Goal: Task Accomplishment & Management: Manage account settings

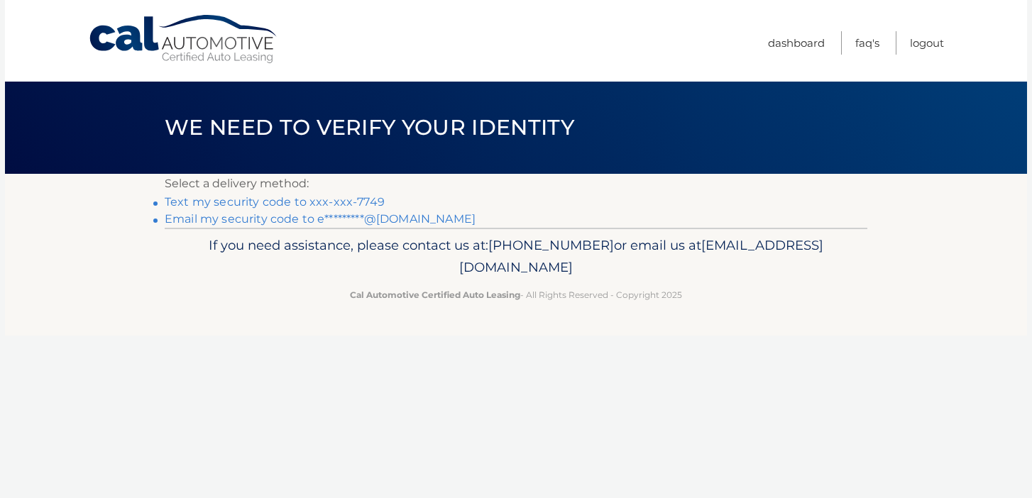
click at [346, 197] on link "Text my security code to xxx-xxx-7749" at bounding box center [275, 201] width 220 height 13
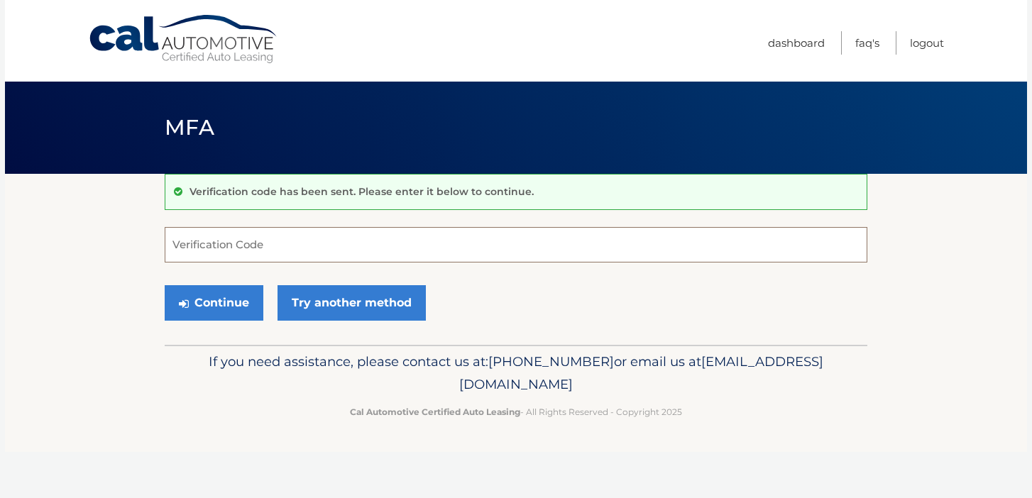
click at [376, 253] on input "Verification Code" at bounding box center [516, 244] width 703 height 35
type input "582690"
click at [165, 285] on button "Continue" at bounding box center [214, 302] width 99 height 35
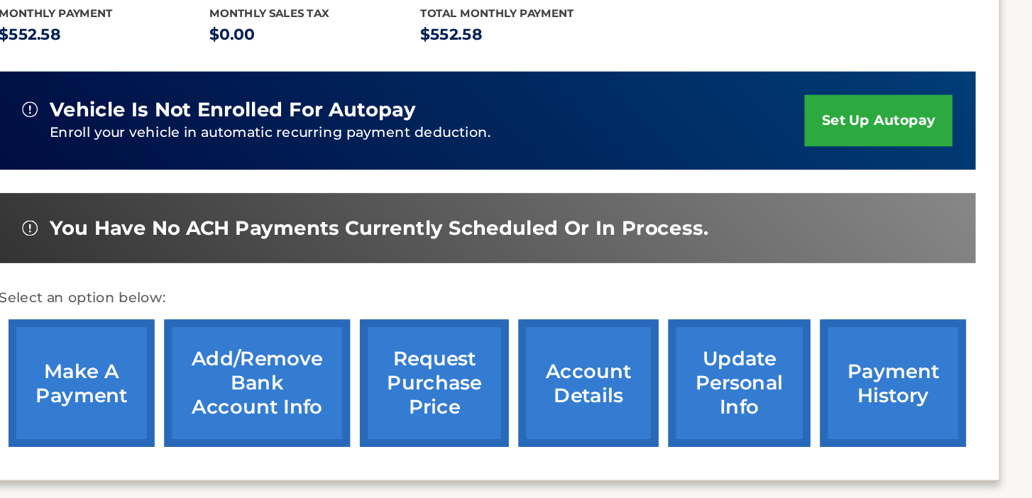
scroll to position [225, 0]
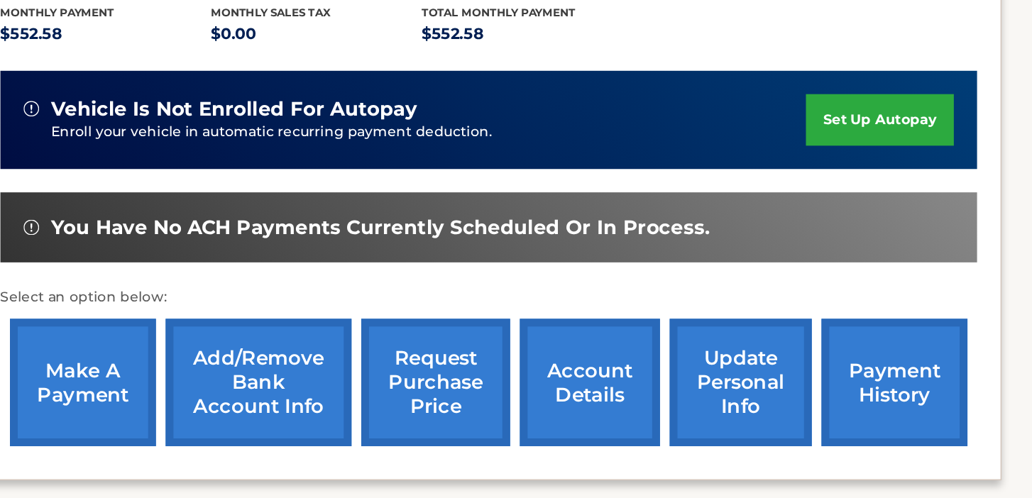
click at [585, 398] on link "account details" at bounding box center [612, 413] width 102 height 93
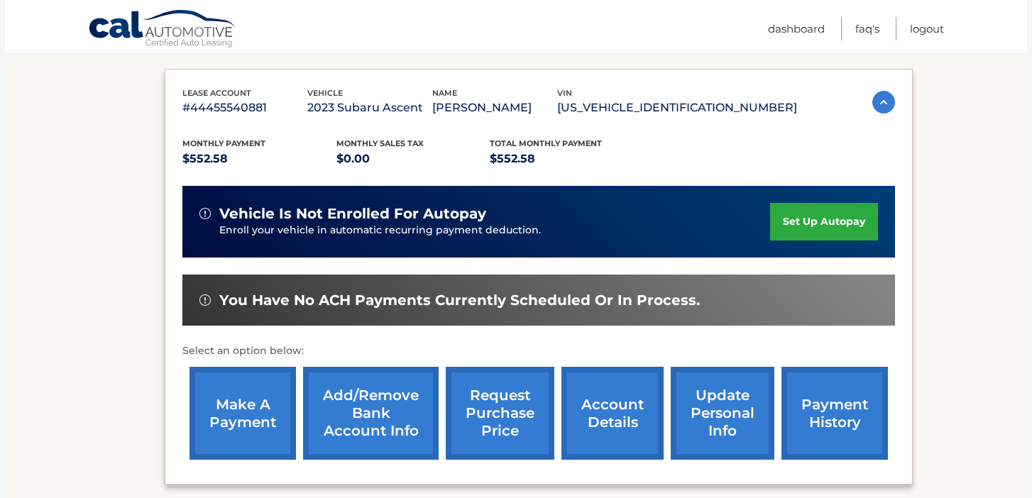
click at [598, 422] on link "account details" at bounding box center [612, 413] width 102 height 93
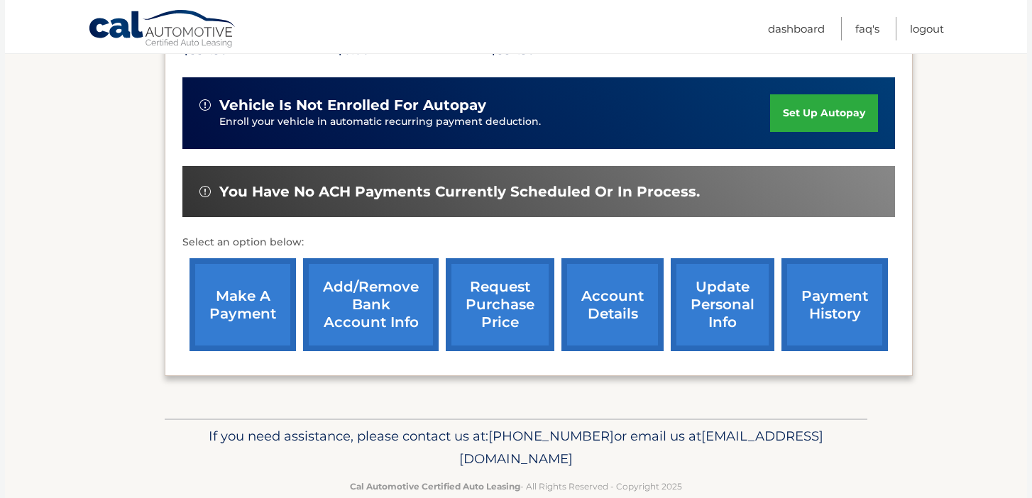
scroll to position [361, 0]
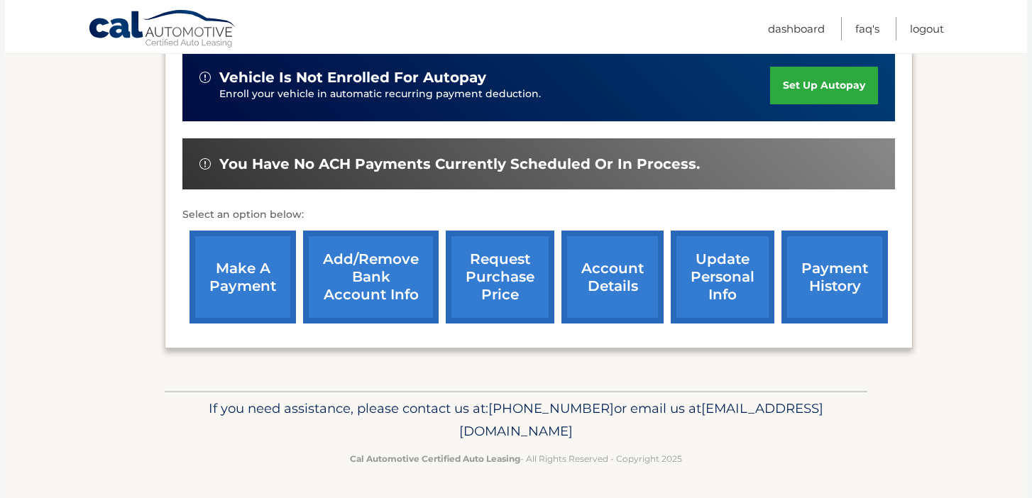
click at [629, 292] on link "account details" at bounding box center [612, 277] width 102 height 93
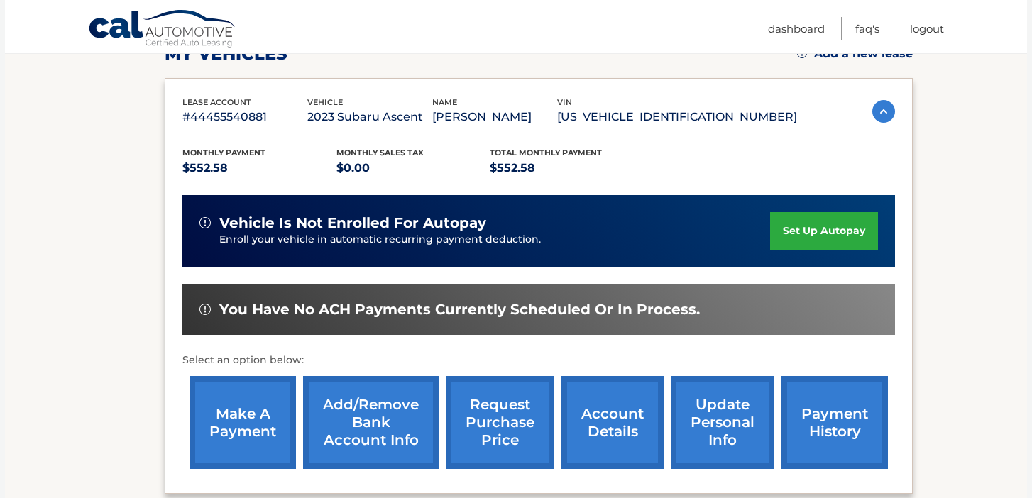
scroll to position [219, 0]
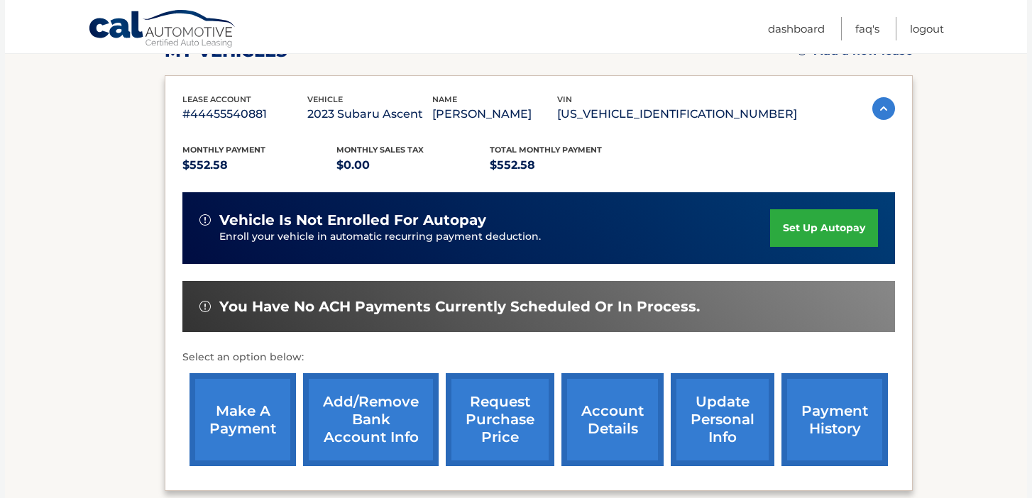
click at [529, 416] on link "request purchase price" at bounding box center [500, 419] width 109 height 93
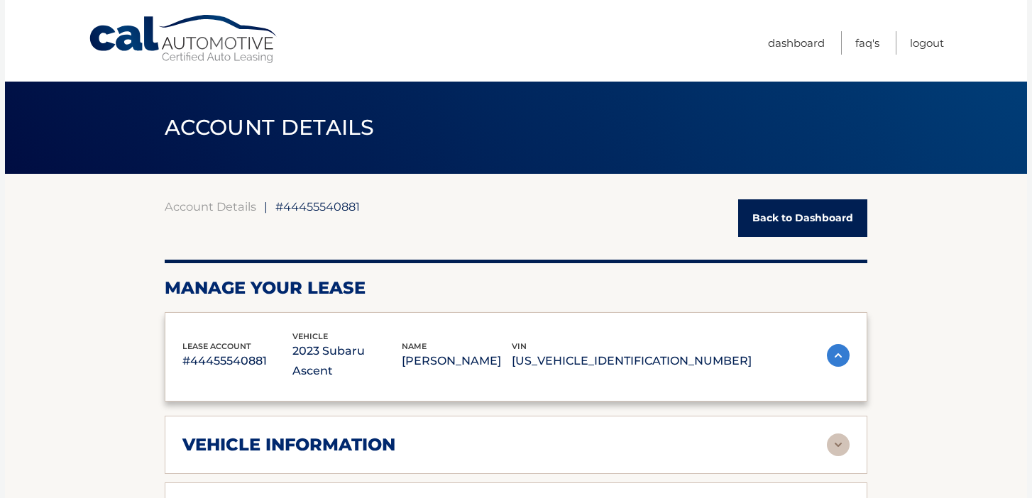
click at [714, 102] on header "ACCOUNT DETAILS ←" at bounding box center [516, 128] width 703 height 92
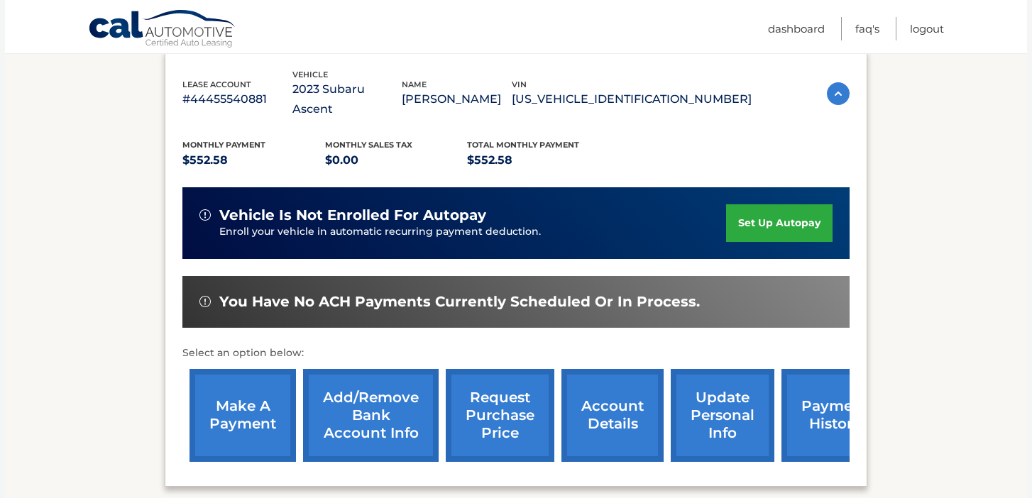
scroll to position [307, 0]
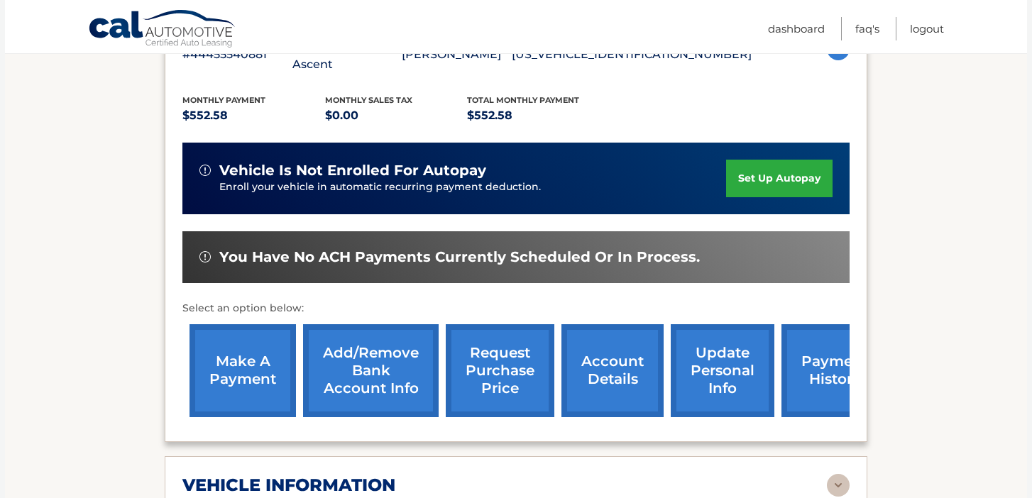
click at [621, 324] on link "account details" at bounding box center [612, 370] width 102 height 93
click at [616, 336] on link "account details" at bounding box center [612, 370] width 102 height 93
click at [612, 360] on link "account details" at bounding box center [612, 370] width 102 height 93
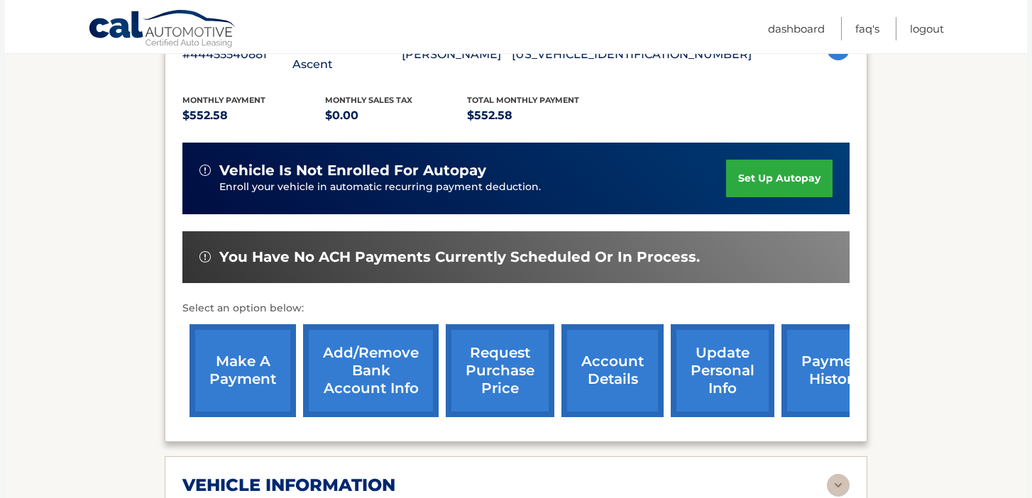
click at [819, 346] on link "payment history" at bounding box center [835, 370] width 106 height 93
click at [764, 346] on link "update personal info" at bounding box center [723, 370] width 104 height 93
click at [814, 343] on link "payment history" at bounding box center [835, 370] width 106 height 93
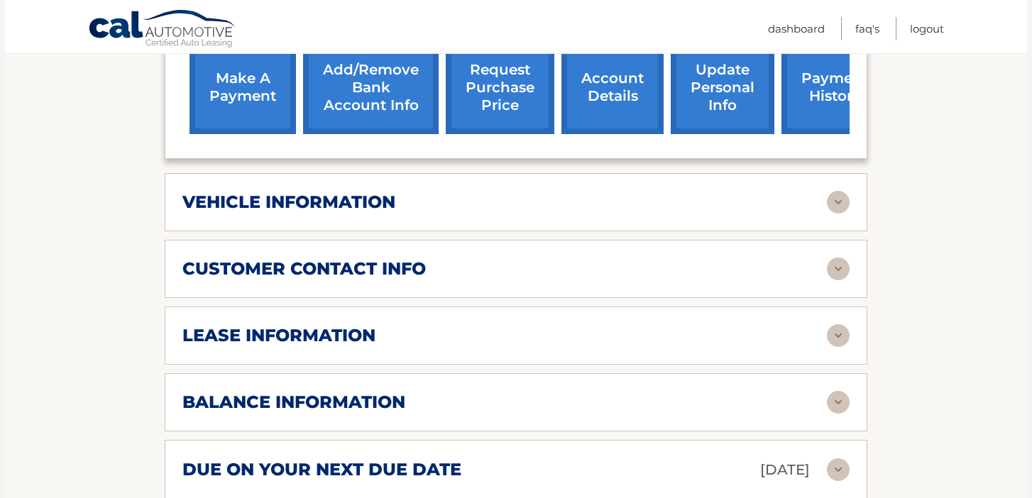
scroll to position [667, 0]
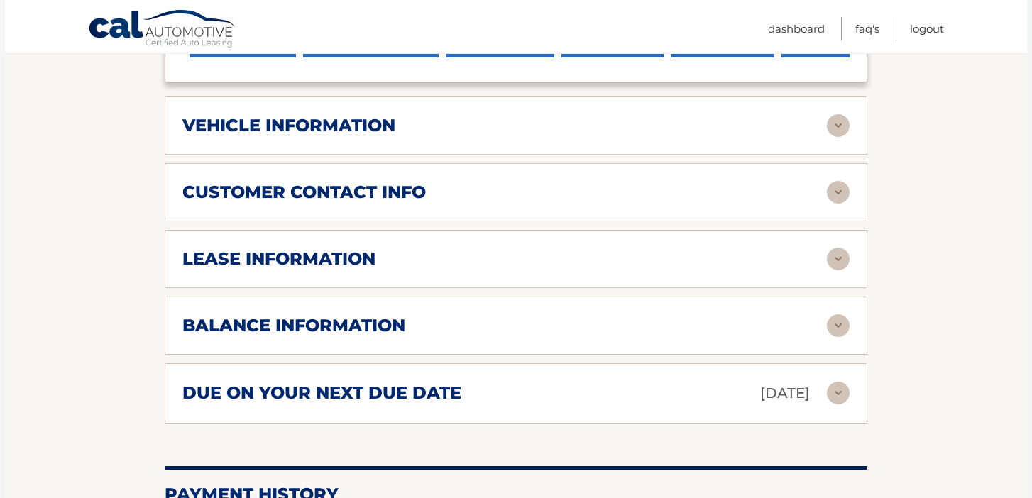
click at [227, 115] on h2 "vehicle information" at bounding box center [288, 125] width 213 height 21
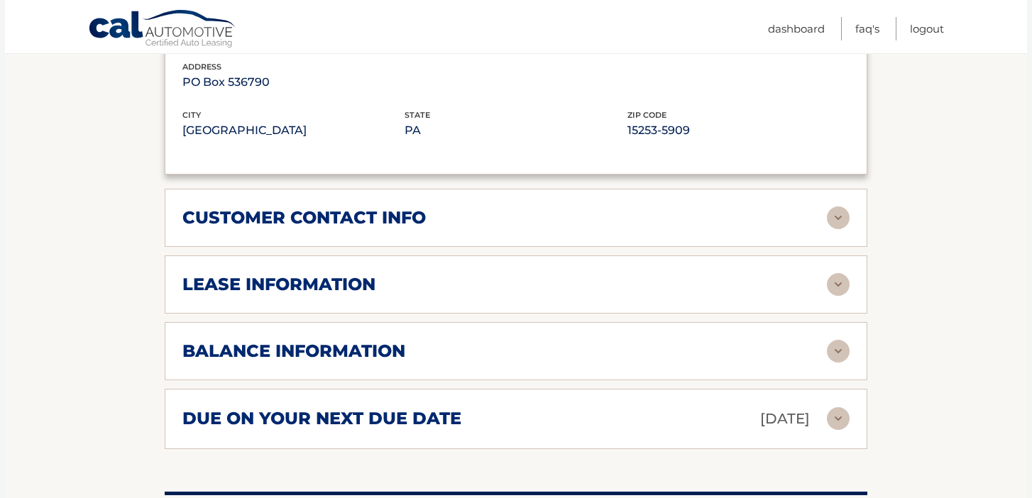
scroll to position [993, 0]
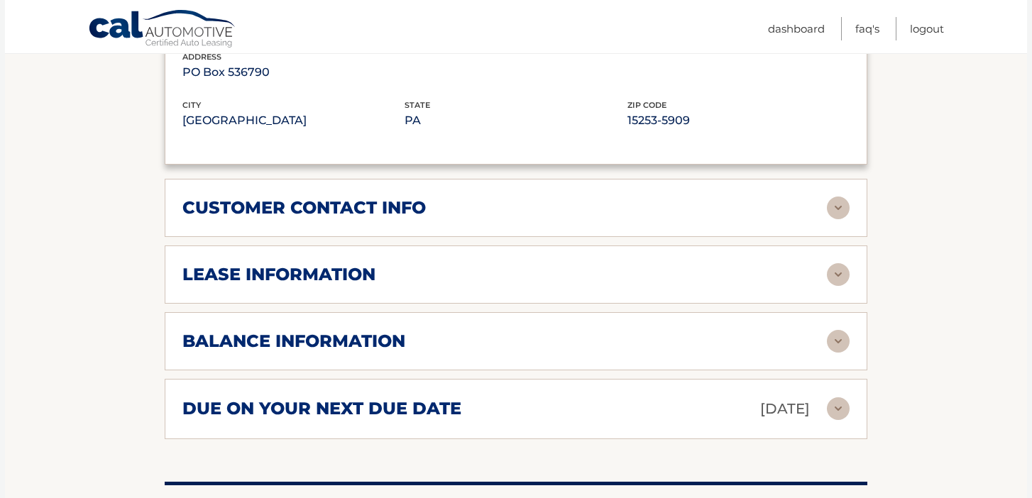
click at [227, 264] on h2 "lease information" at bounding box center [278, 274] width 193 height 21
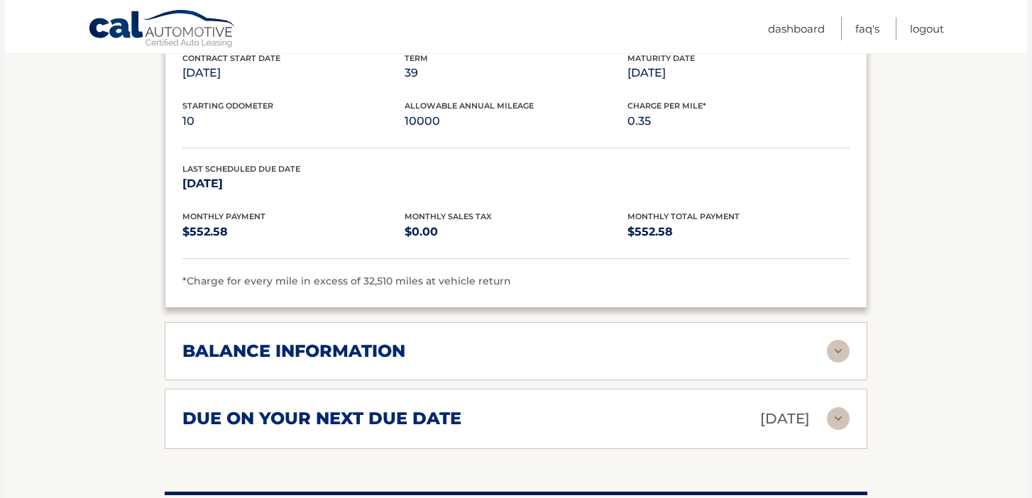
scroll to position [1257, 0]
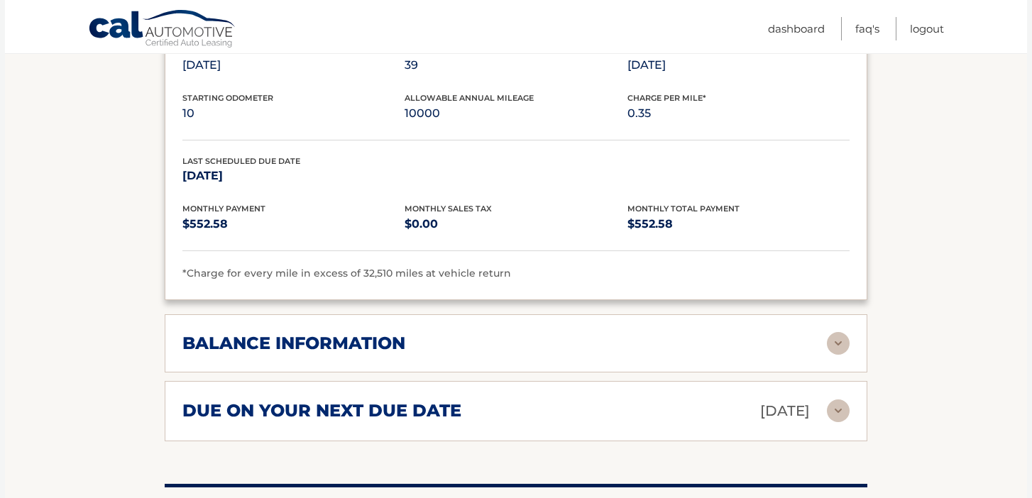
click at [242, 333] on h2 "balance information" at bounding box center [293, 343] width 223 height 21
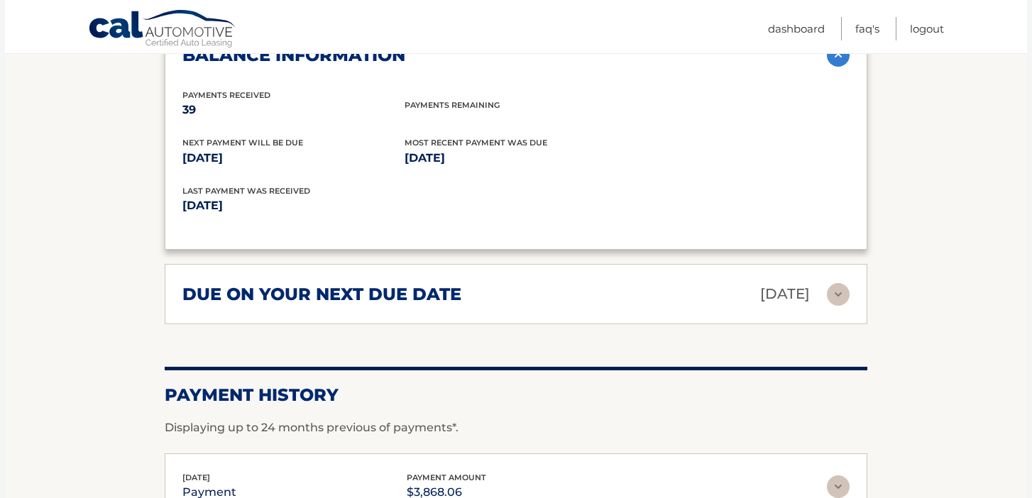
scroll to position [1550, 0]
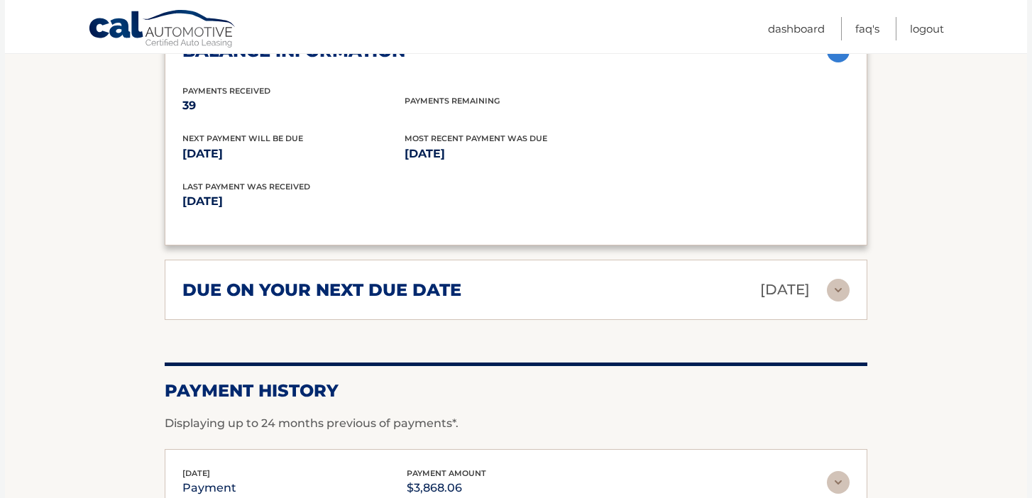
click at [283, 280] on h2 "due on your next due date" at bounding box center [321, 290] width 279 height 21
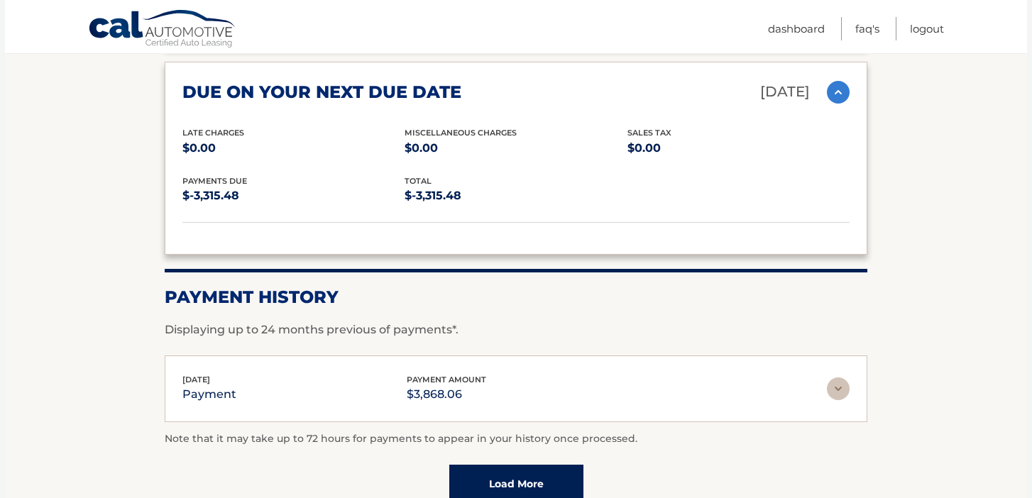
scroll to position [1741, 0]
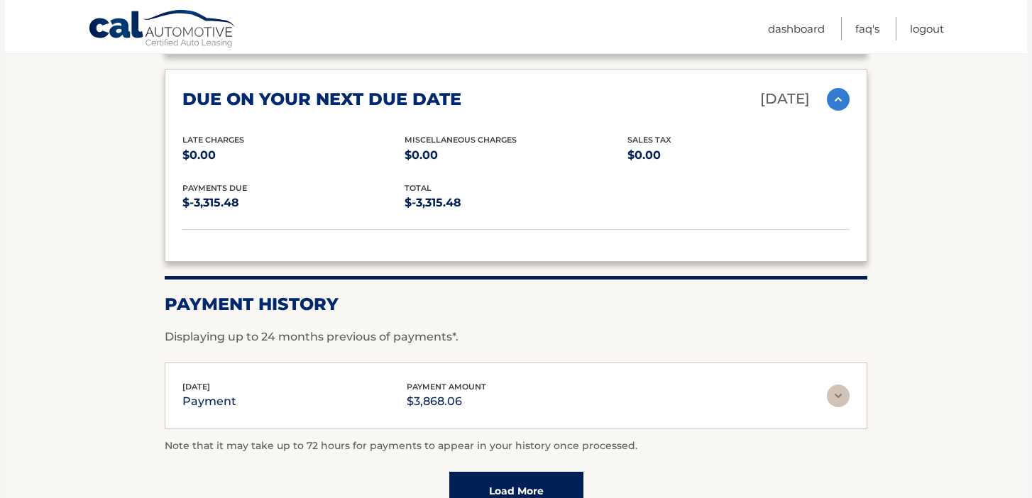
click at [485, 444] on div "Note that it may take up to 72 hours for payments to appear in your history onc…" at bounding box center [516, 474] width 703 height 72
click at [485, 472] on link "Load More" at bounding box center [516, 491] width 134 height 38
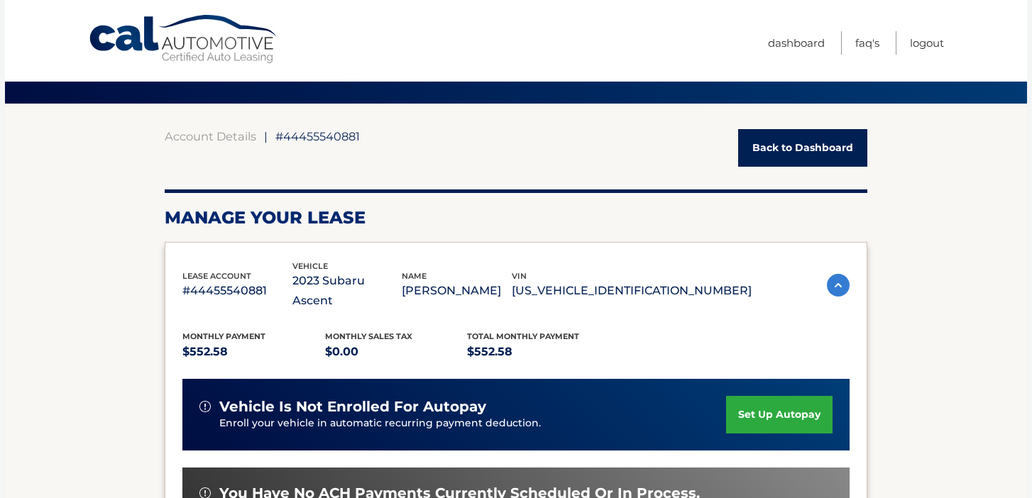
scroll to position [0, 0]
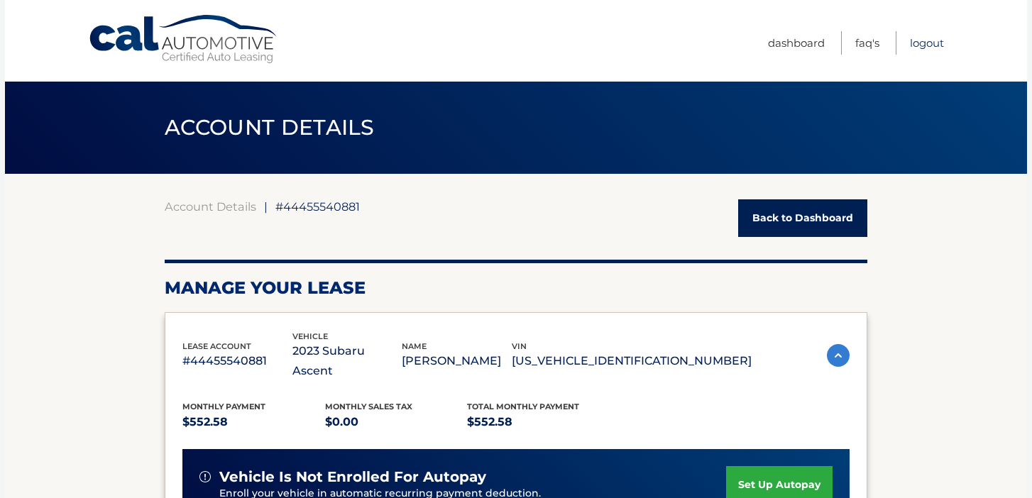
click at [921, 41] on link "Logout" at bounding box center [927, 42] width 34 height 23
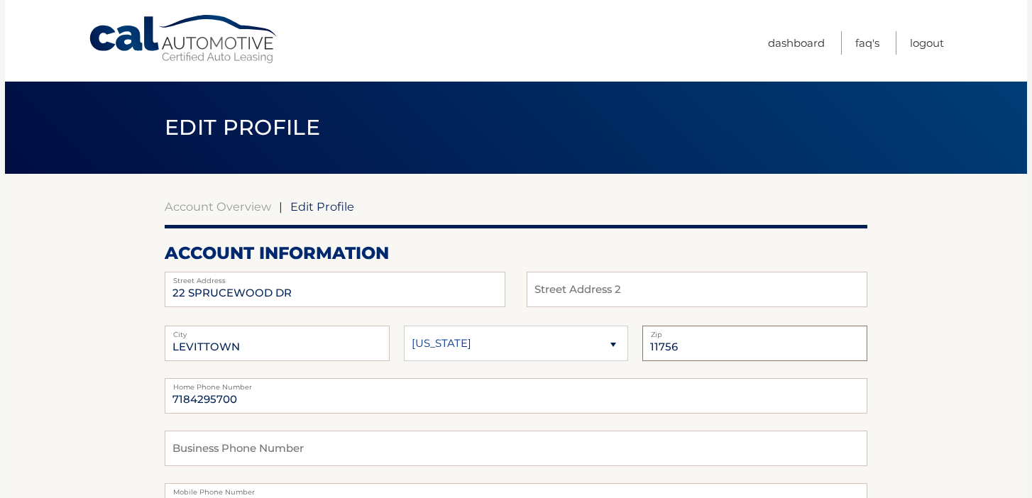
click at [805, 341] on input "11756" at bounding box center [754, 343] width 225 height 35
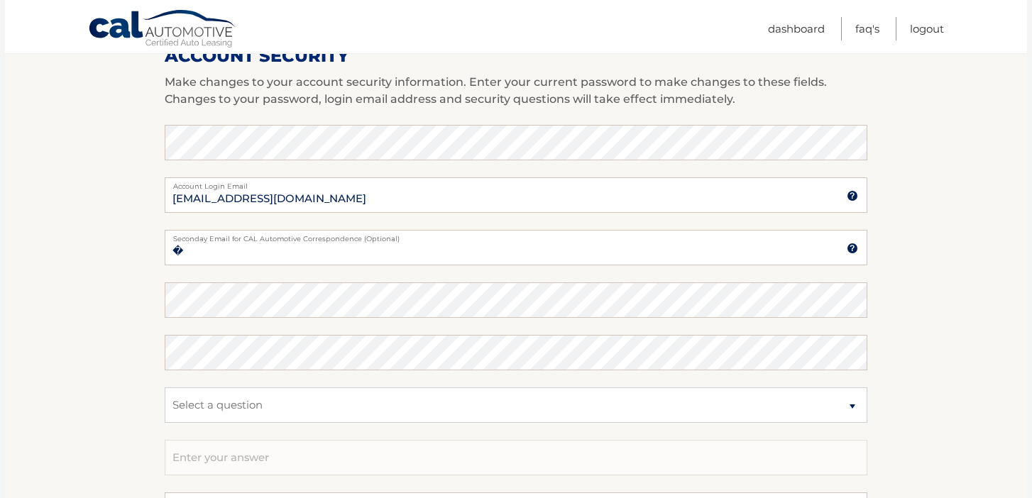
scroll to position [879, 0]
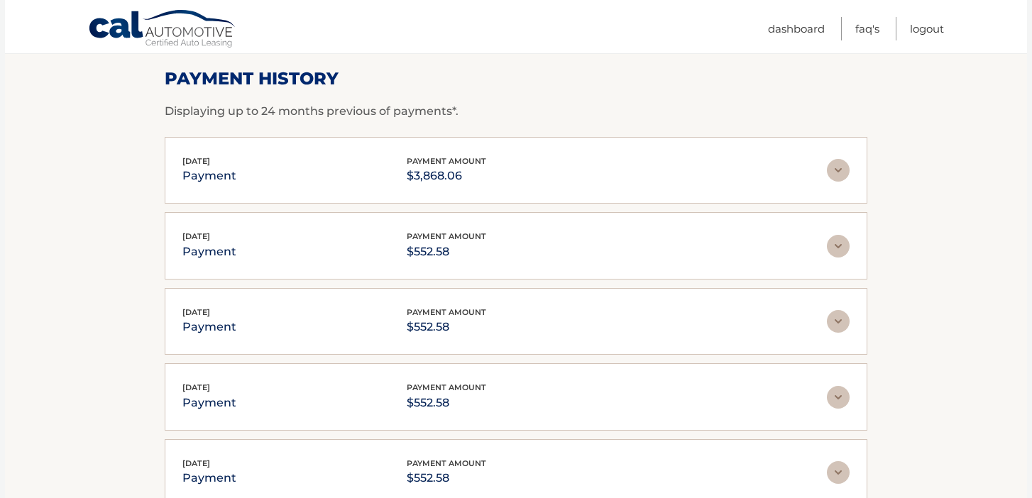
scroll to position [190, 0]
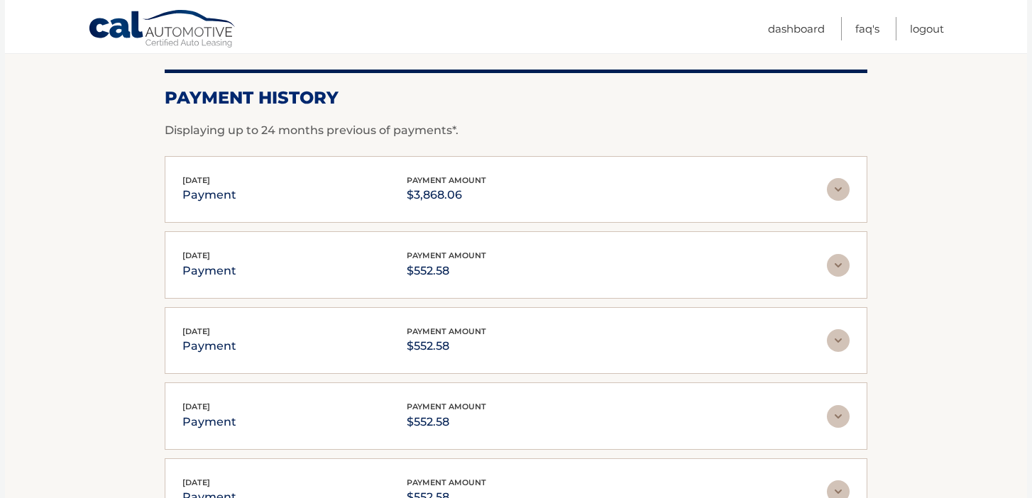
click at [845, 196] on img at bounding box center [838, 189] width 23 height 23
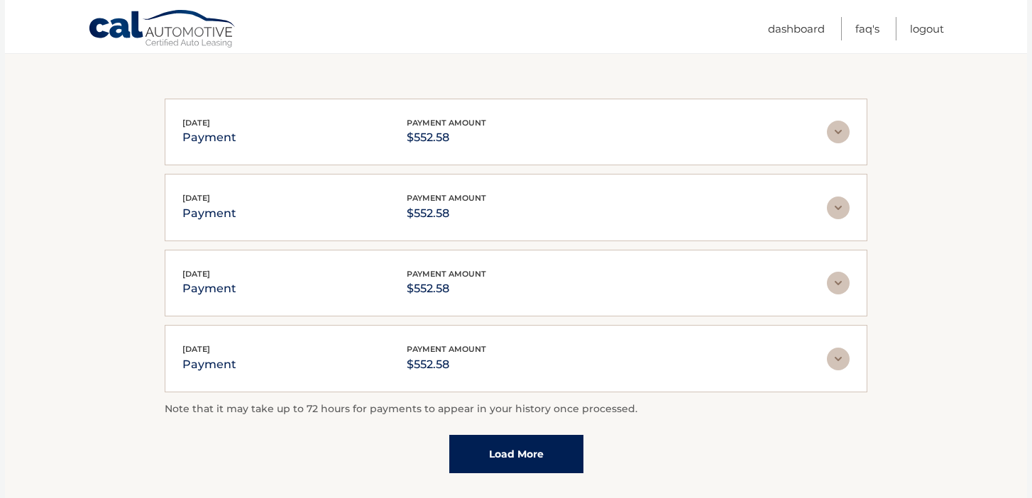
scroll to position [520, 0]
